Goal: Information Seeking & Learning: Learn about a topic

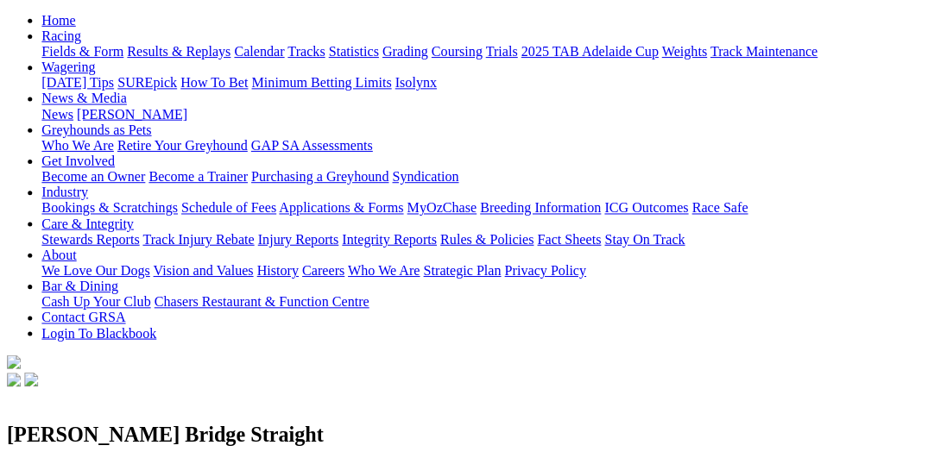
scroll to position [266, 0]
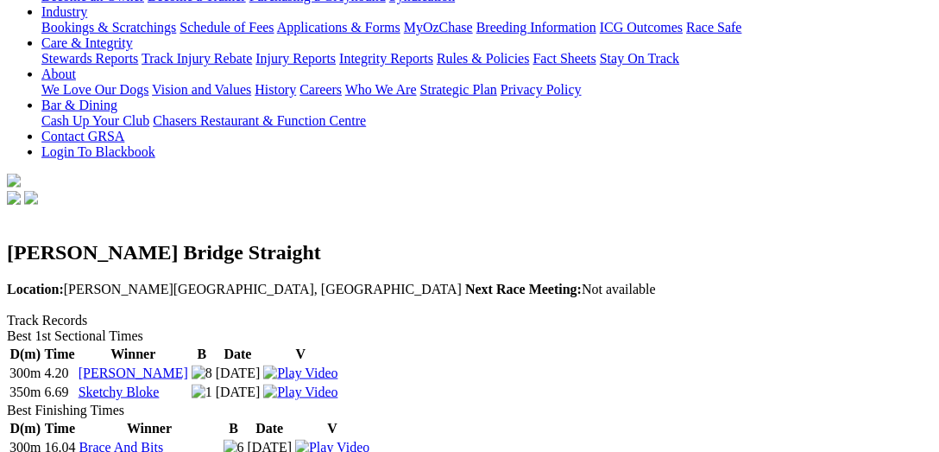
scroll to position [266, 0]
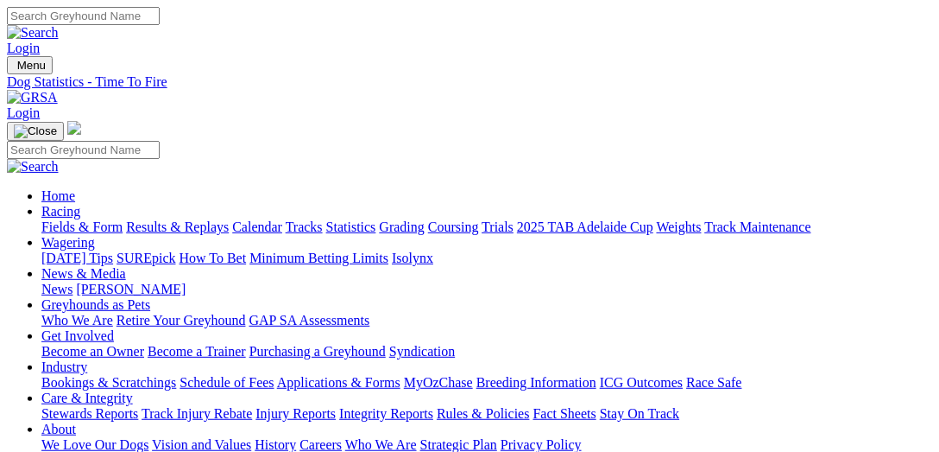
click at [73, 219] on link "Fields & Form" at bounding box center [81, 226] width 81 height 15
select select "VIC"
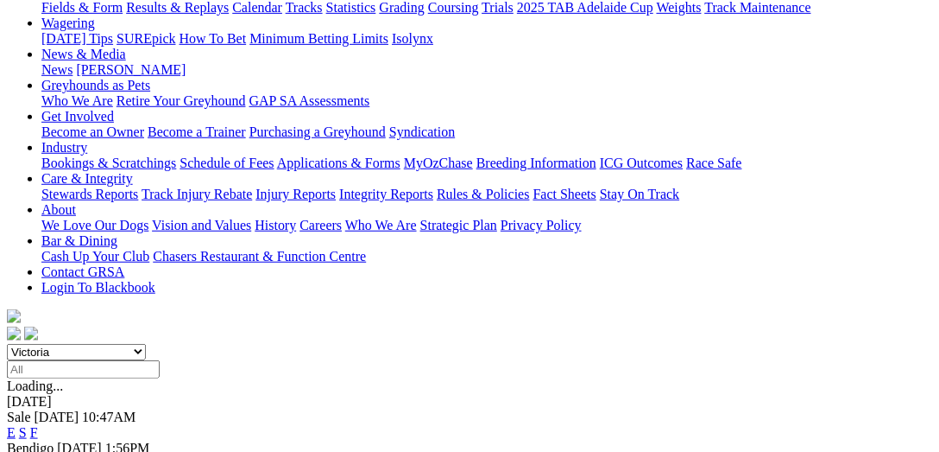
scroll to position [266, 0]
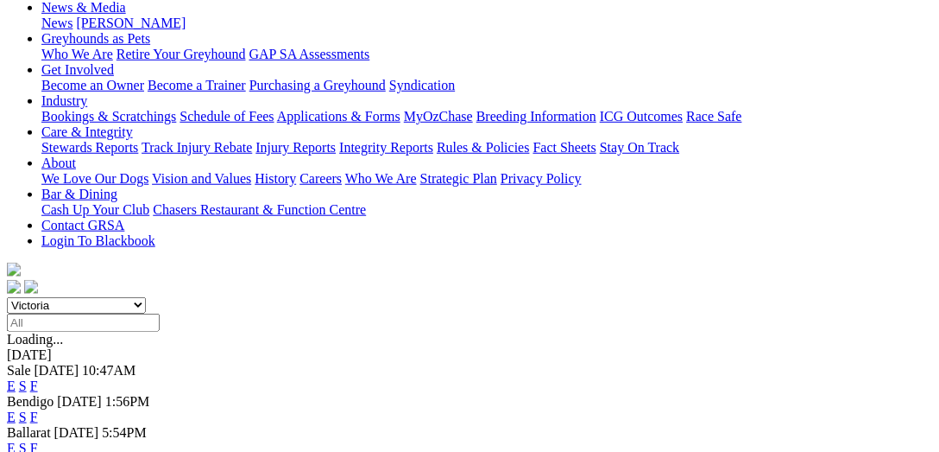
click at [38, 440] on link "F" at bounding box center [34, 447] width 8 height 15
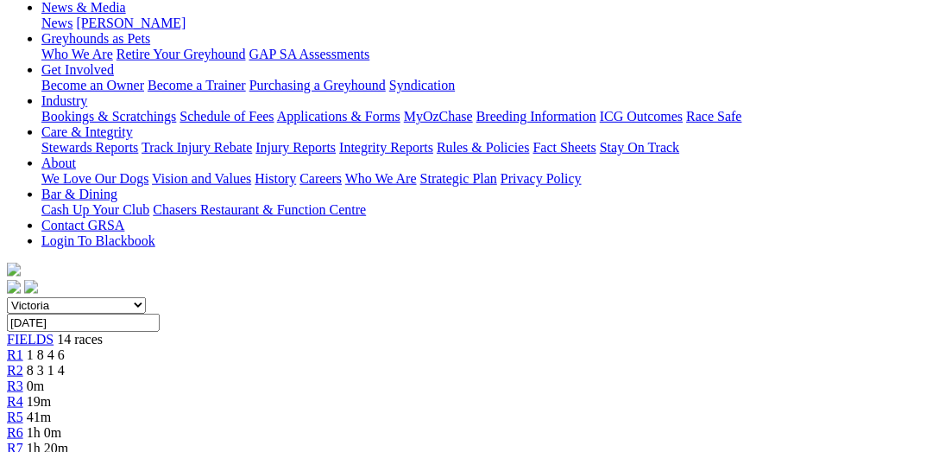
scroll to position [177, 0]
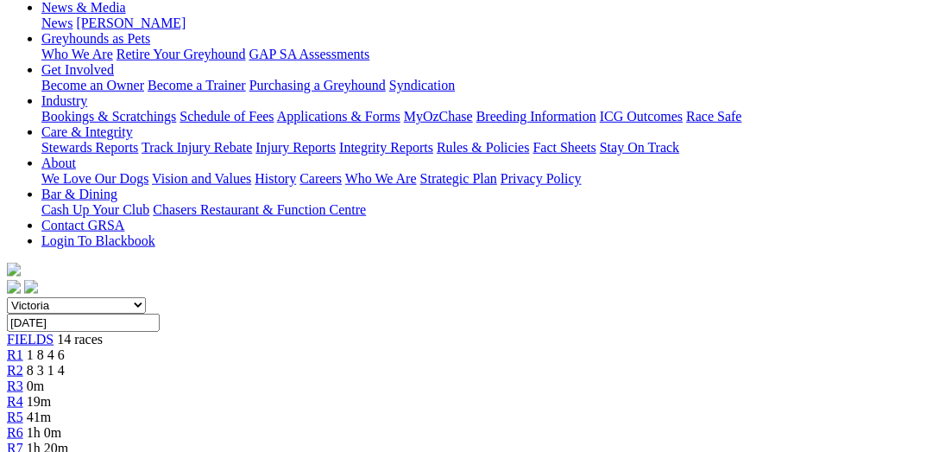
scroll to position [533, 0]
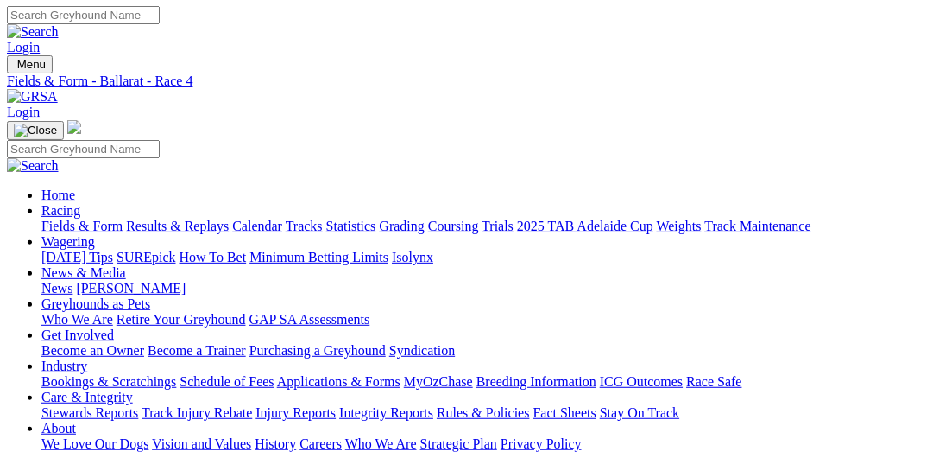
scroll to position [0, 0]
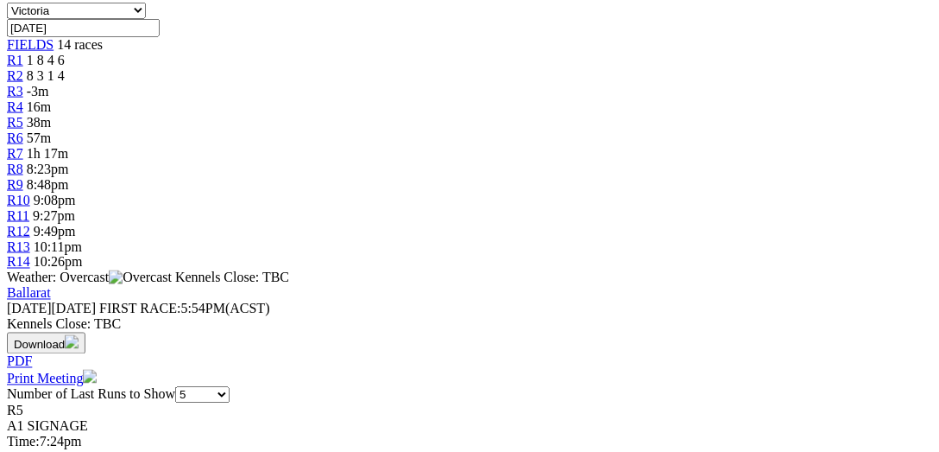
scroll to position [444, 0]
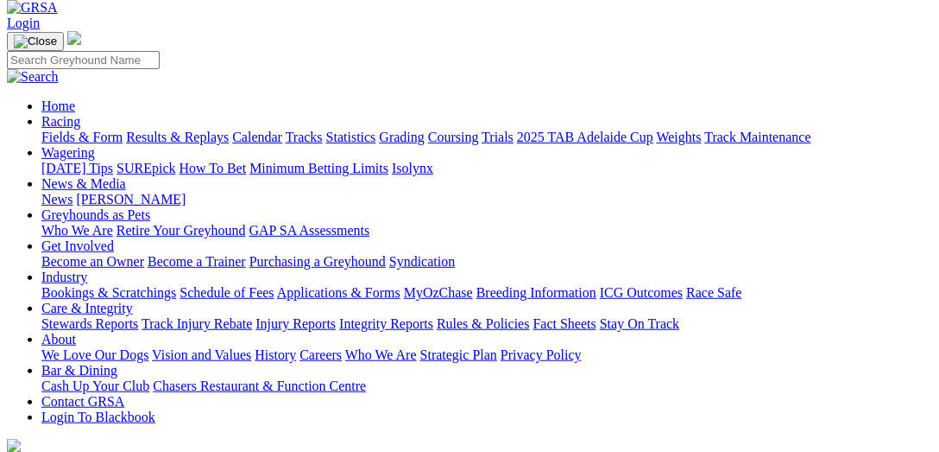
scroll to position [177, 0]
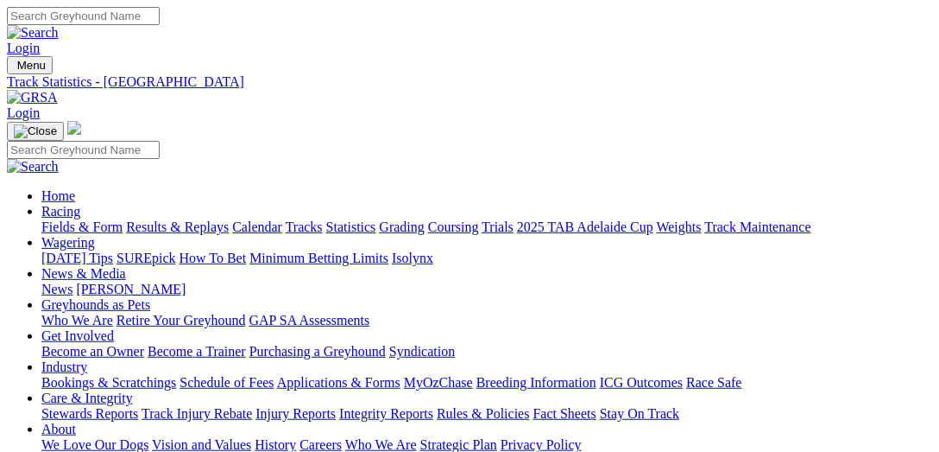
click at [93, 219] on link "Fields & Form" at bounding box center [81, 226] width 81 height 15
select select "VIC"
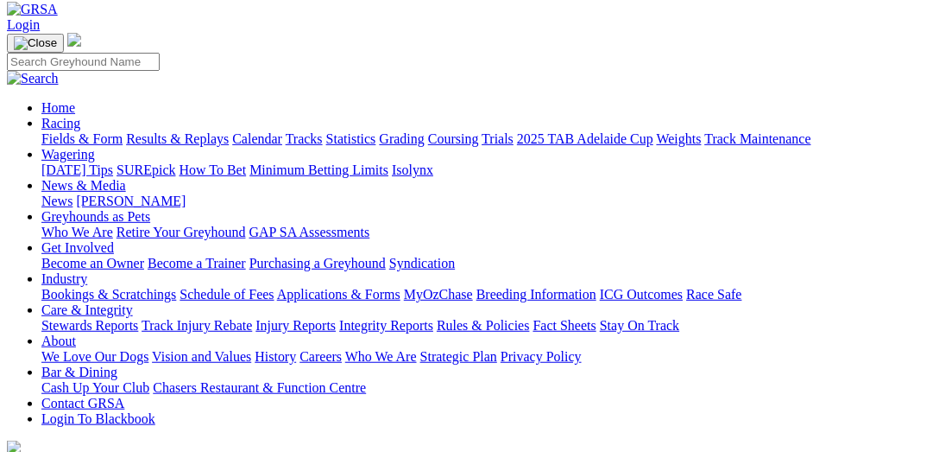
scroll to position [177, 0]
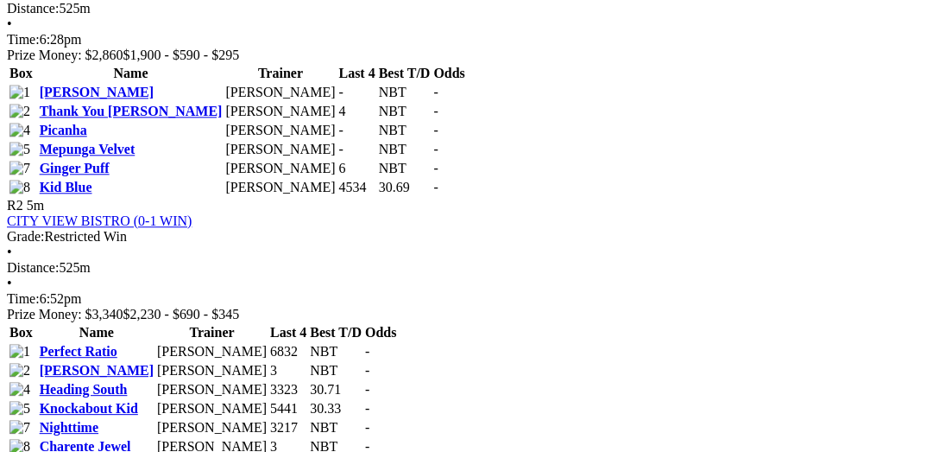
scroll to position [1065, 0]
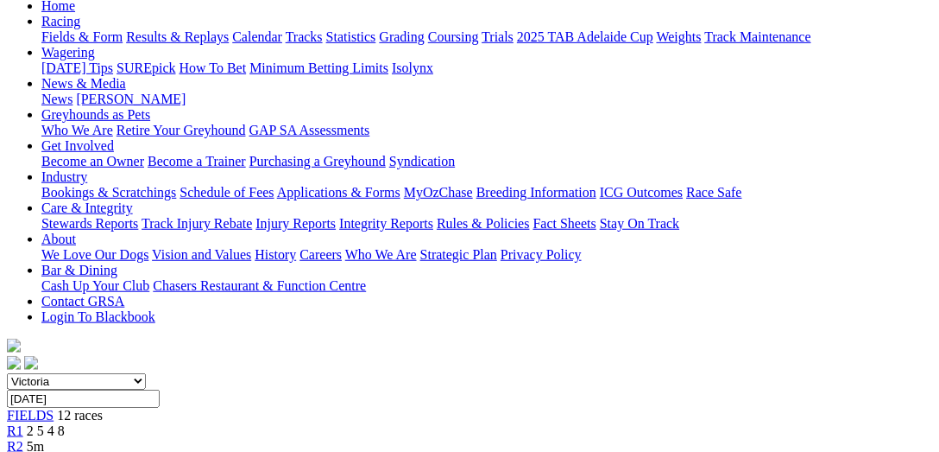
scroll to position [177, 0]
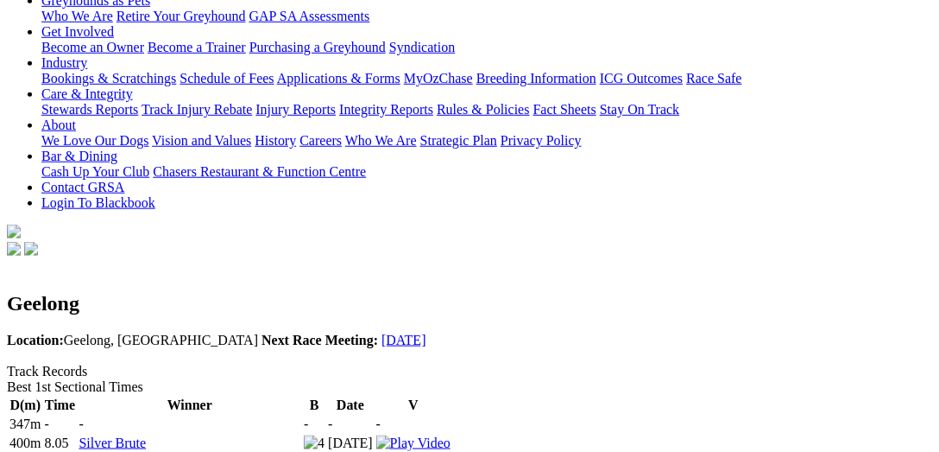
scroll to position [266, 0]
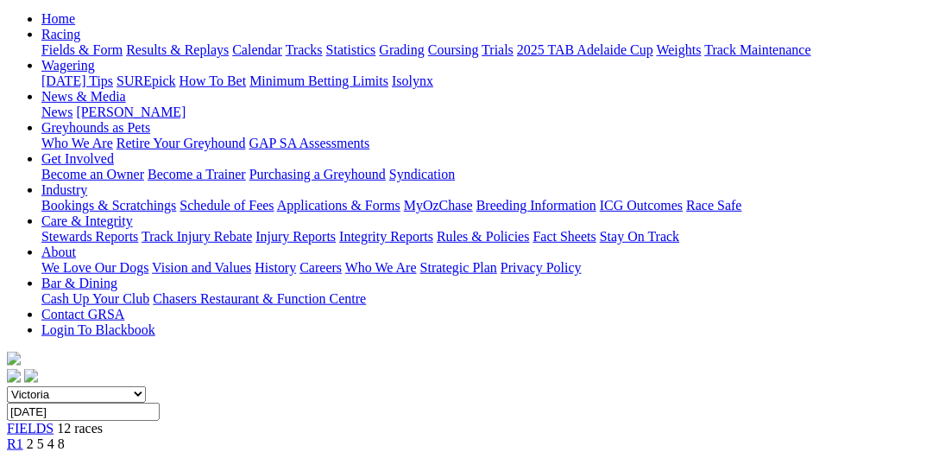
scroll to position [444, 0]
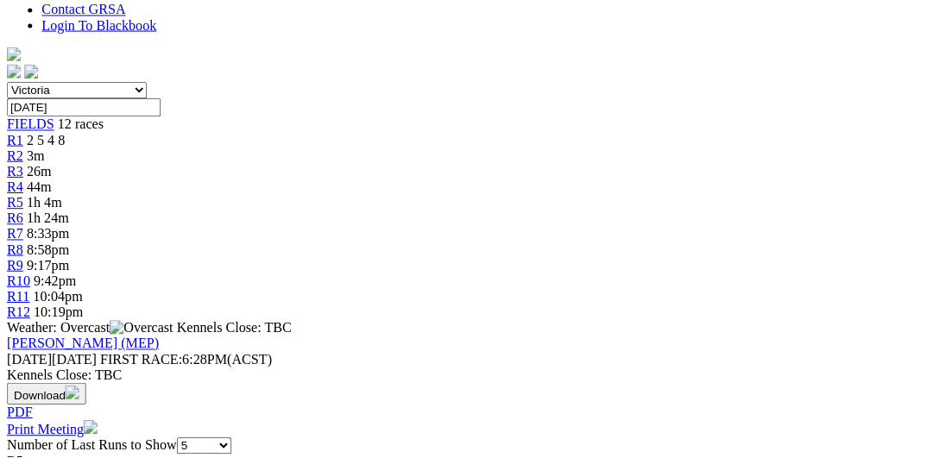
scroll to position [622, 0]
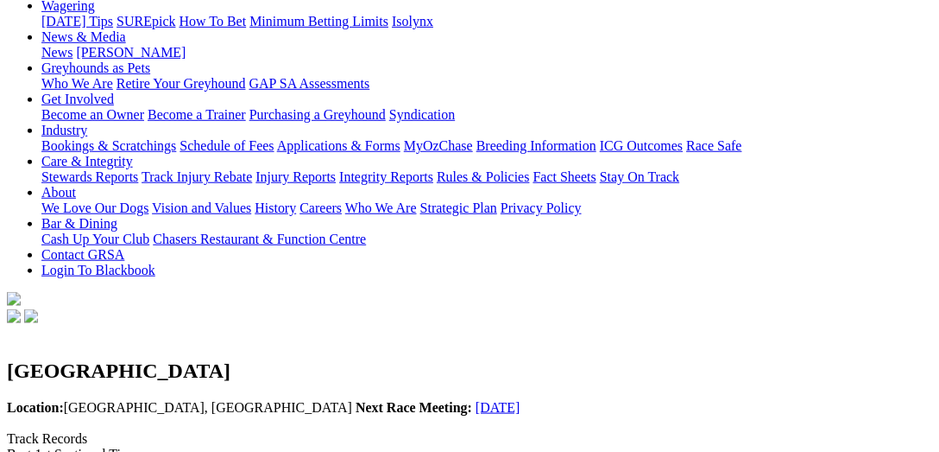
scroll to position [266, 0]
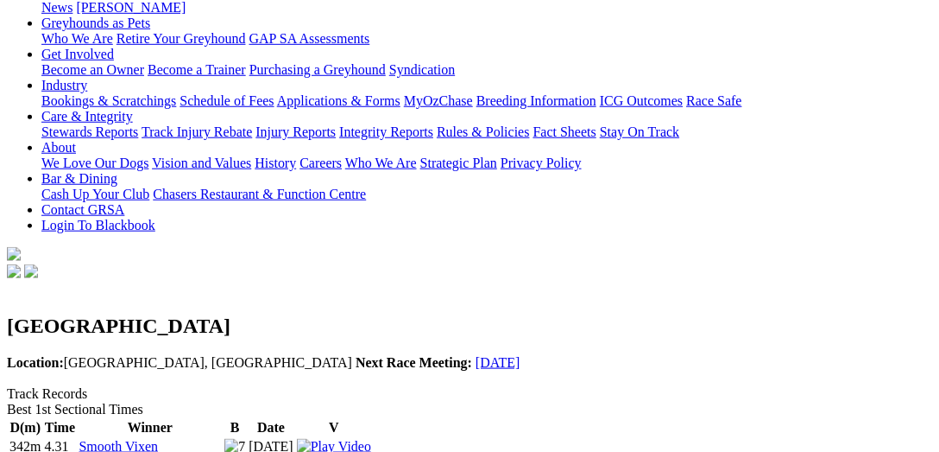
scroll to position [355, 0]
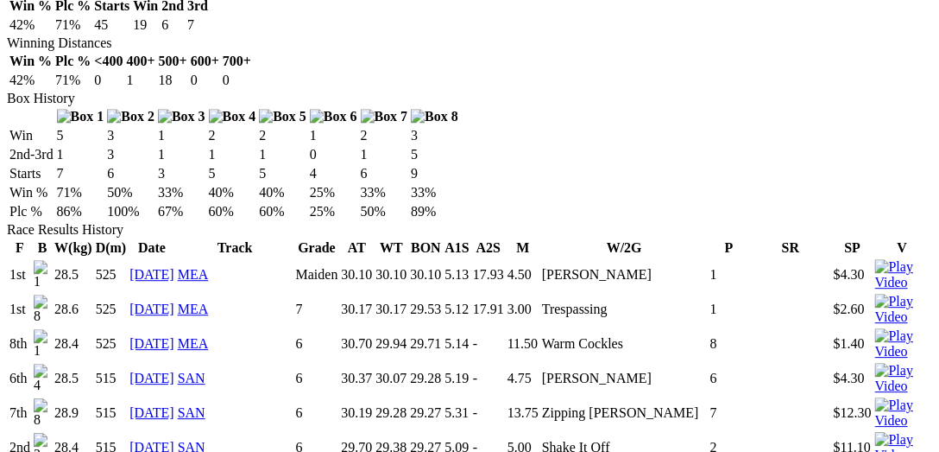
scroll to position [1065, 0]
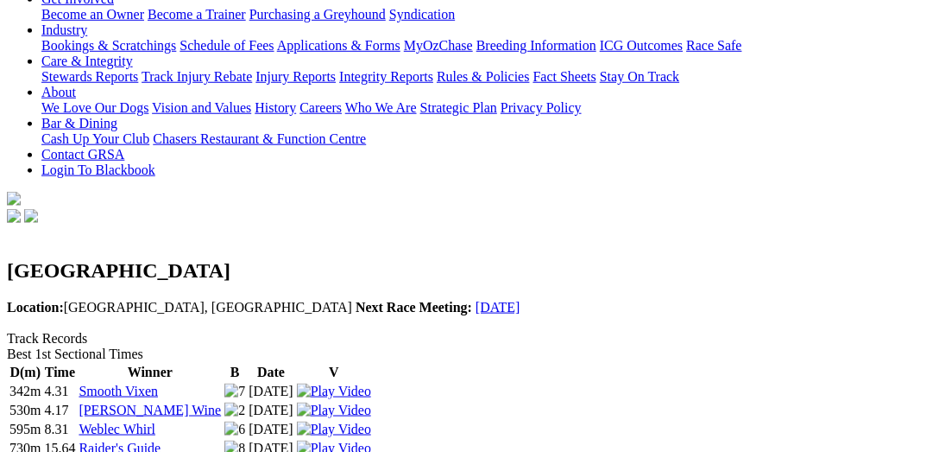
scroll to position [355, 0]
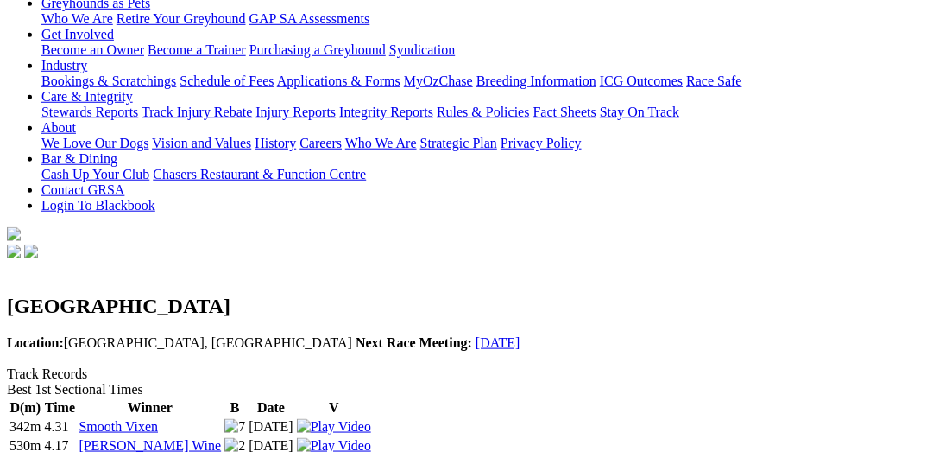
scroll to position [266, 0]
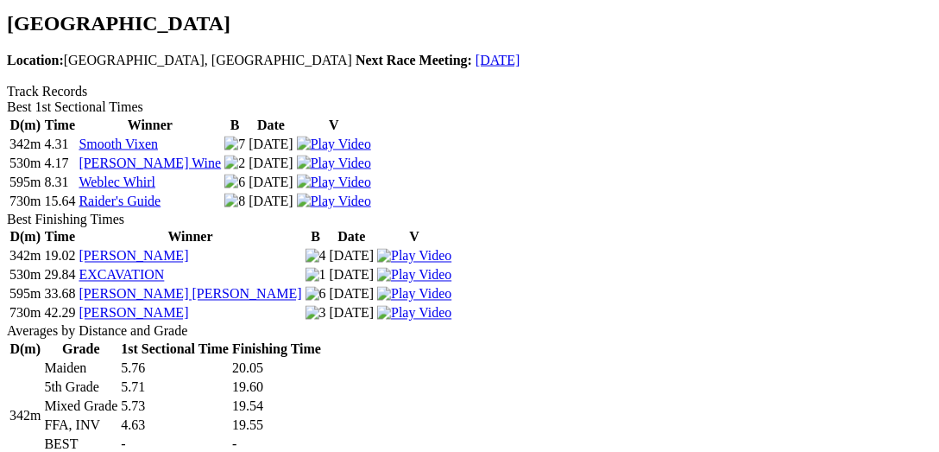
scroll to position [622, 0]
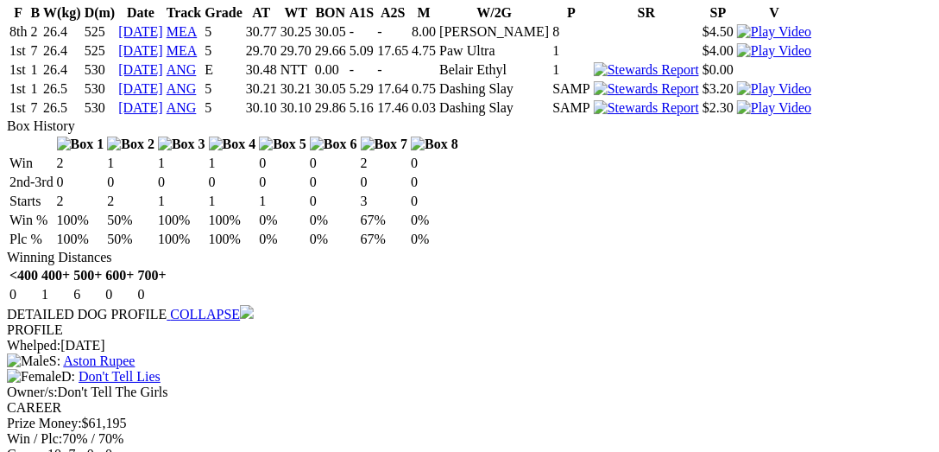
scroll to position [1420, 0]
